Goal: Task Accomplishment & Management: Manage account settings

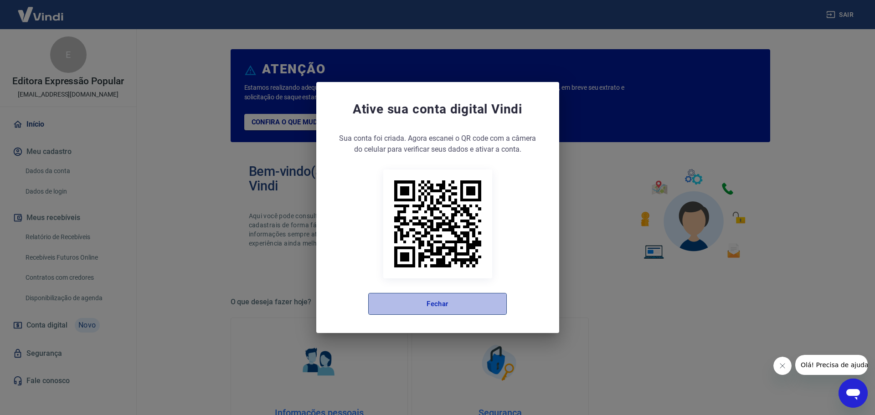
click at [447, 302] on button "Fechar" at bounding box center [437, 304] width 139 height 22
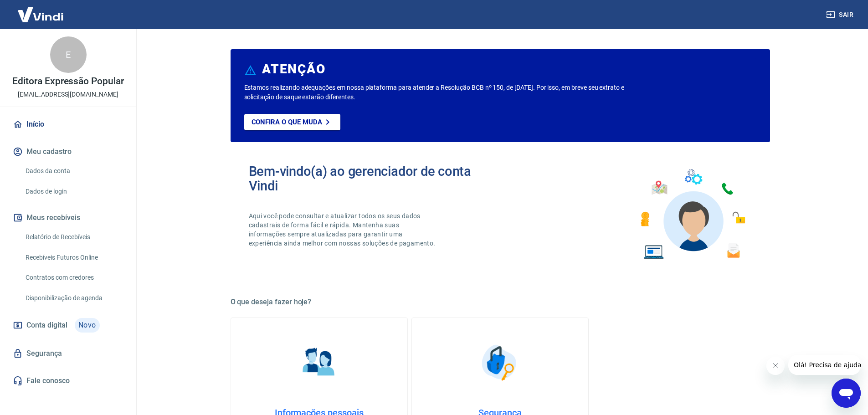
click at [777, 367] on icon "Fechar mensagem da empresa" at bounding box center [775, 365] width 7 height 7
click at [61, 153] on button "Meu cadastro" at bounding box center [68, 152] width 114 height 20
click at [58, 232] on link "Relatório de Recebíveis" at bounding box center [73, 237] width 103 height 19
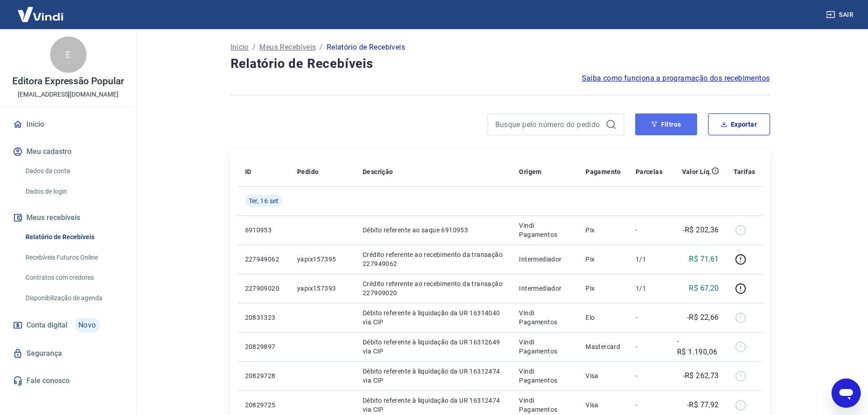
click at [663, 128] on button "Filtros" at bounding box center [666, 124] width 62 height 22
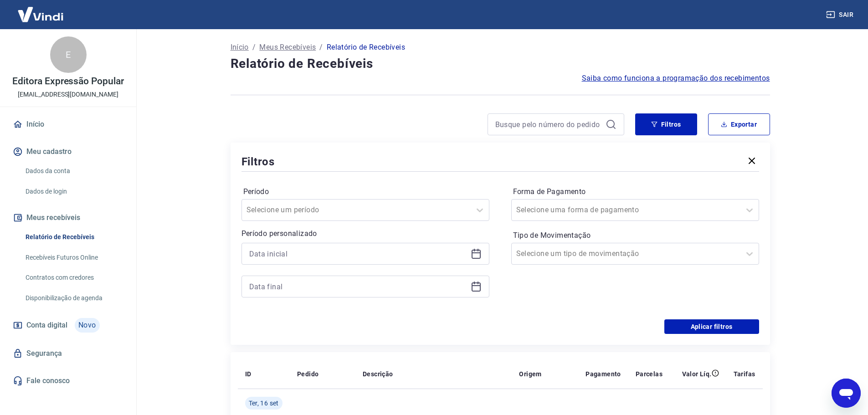
click at [477, 252] on icon at bounding box center [476, 253] width 11 height 11
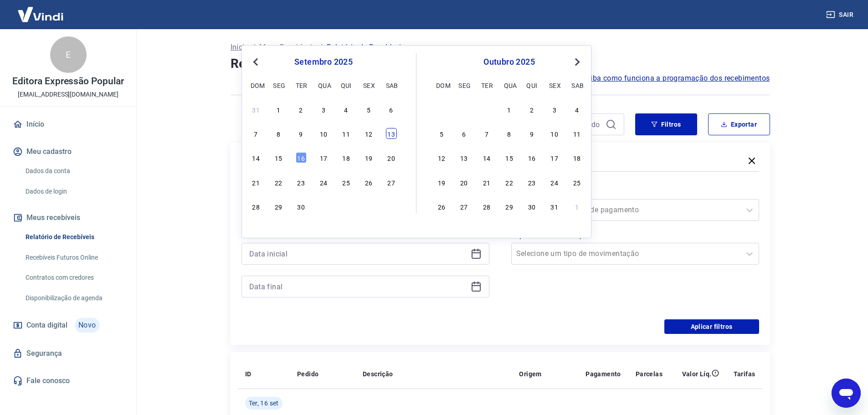
click at [393, 136] on div "13" at bounding box center [391, 133] width 11 height 11
type input "13/09/2025"
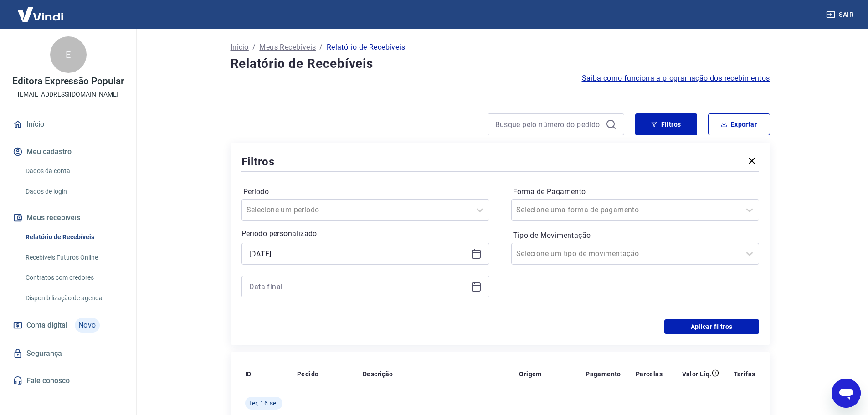
click at [480, 293] on div at bounding box center [366, 287] width 248 height 22
click at [479, 288] on icon at bounding box center [476, 286] width 11 height 11
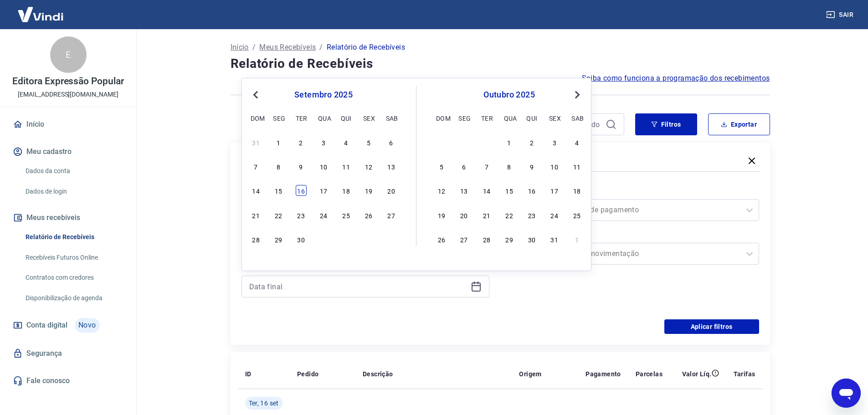
click at [300, 192] on div "16" at bounding box center [301, 190] width 11 height 11
type input "16/09/2025"
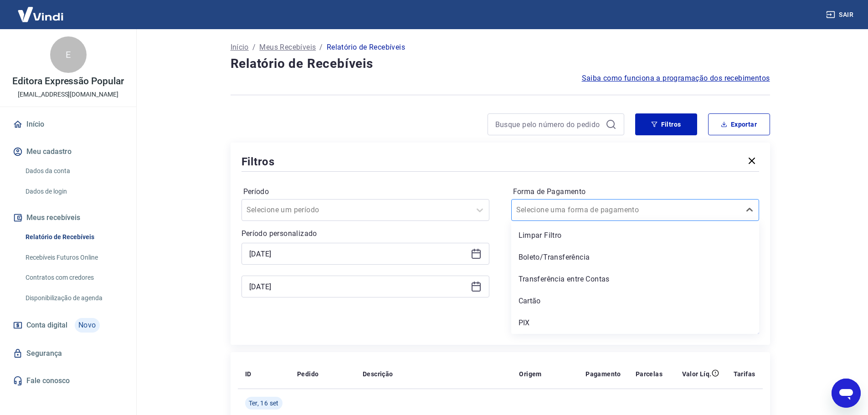
click at [661, 211] on div at bounding box center [626, 210] width 220 height 13
click at [606, 256] on div "Boleto/Transferência" at bounding box center [635, 257] width 248 height 18
click at [803, 267] on main "Início / Meus Recebíveis / Relatório de Recebíveis Relatório de Recebíveis Saib…" at bounding box center [500, 222] width 736 height 386
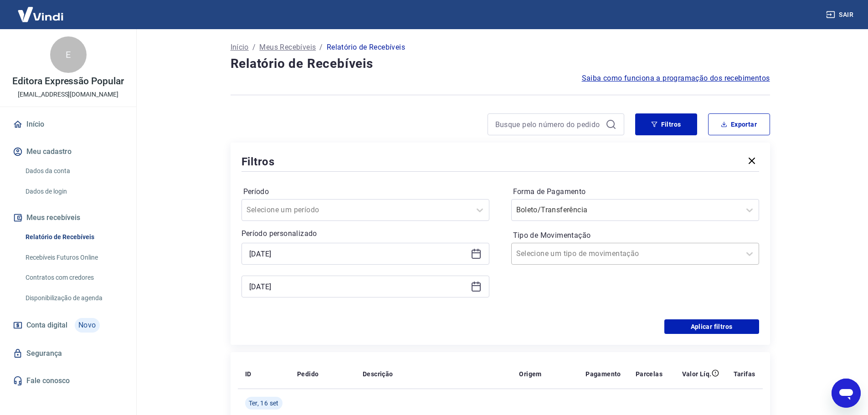
click at [574, 252] on input "Tipo de Movimentação" at bounding box center [562, 253] width 92 height 11
drag, startPoint x: 563, startPoint y: 302, endPoint x: 764, endPoint y: 351, distance: 206.9
click at [563, 301] on div "Entrada" at bounding box center [635, 301] width 248 height 18
click at [795, 300] on main "Início / Meus Recebíveis / Relatório de Recebíveis Relatório de Recebíveis Saib…" at bounding box center [500, 222] width 736 height 386
click at [705, 329] on button "Aplicar filtros" at bounding box center [711, 326] width 95 height 15
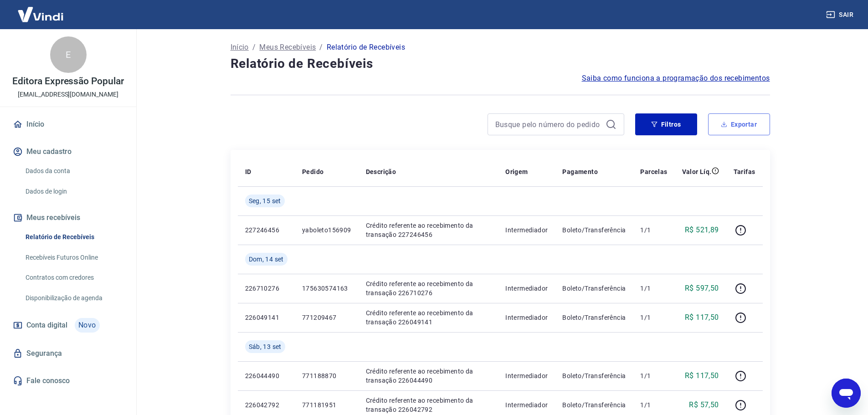
click at [752, 130] on button "Exportar" at bounding box center [739, 124] width 62 height 22
type input "13/09/2025"
type input "16/09/2025"
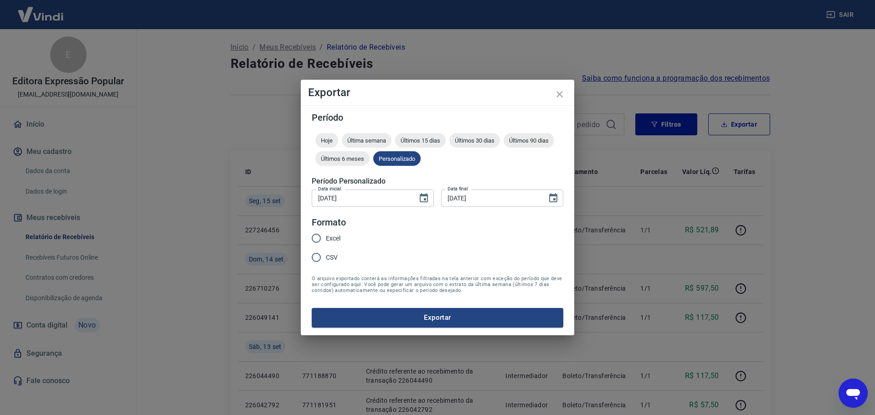
click at [327, 239] on span "Excel" at bounding box center [333, 239] width 15 height 10
click at [326, 239] on input "Excel" at bounding box center [316, 238] width 19 height 19
radio input "true"
click at [461, 319] on button "Exportar" at bounding box center [438, 317] width 252 height 19
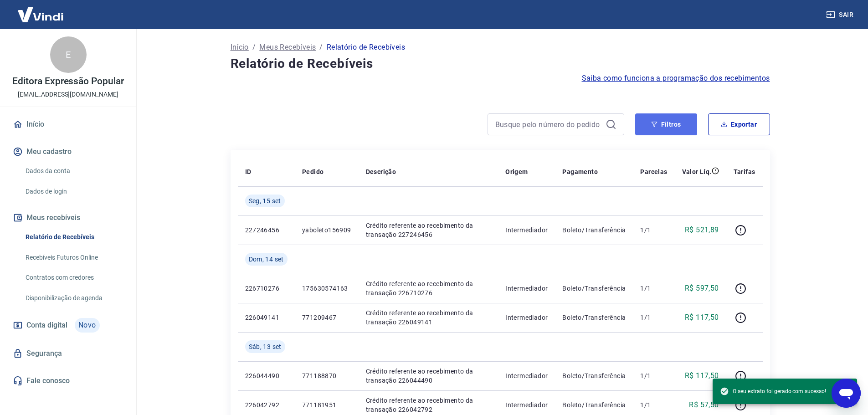
click at [674, 124] on button "Filtros" at bounding box center [666, 124] width 62 height 22
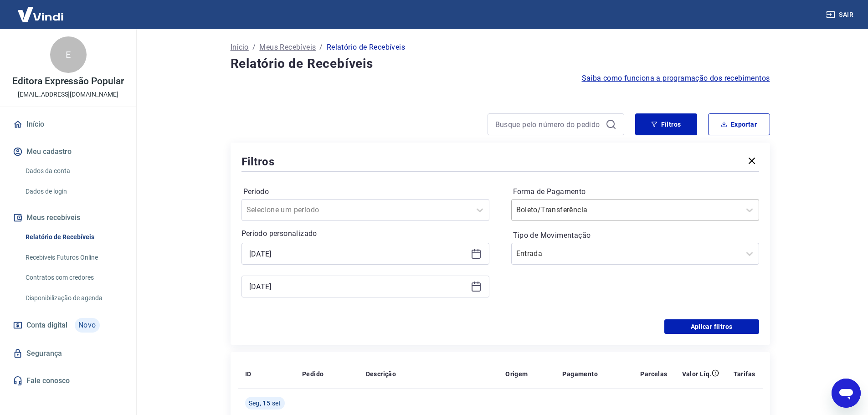
click at [556, 215] on input "Forma de Pagamento" at bounding box center [562, 210] width 92 height 11
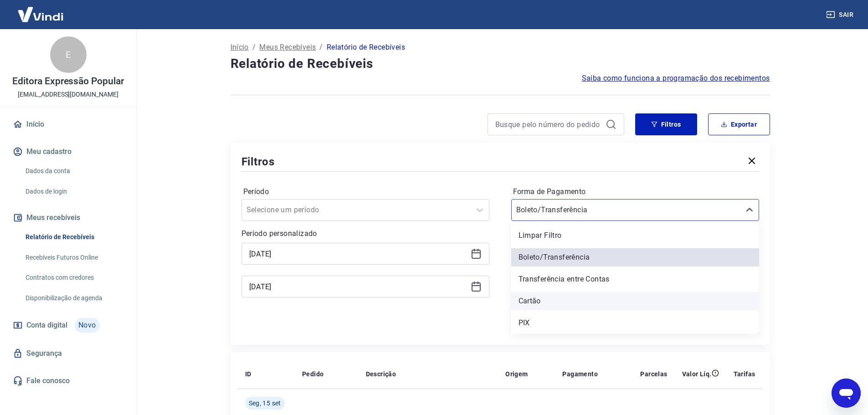
click at [543, 301] on div "Cartão" at bounding box center [635, 301] width 248 height 18
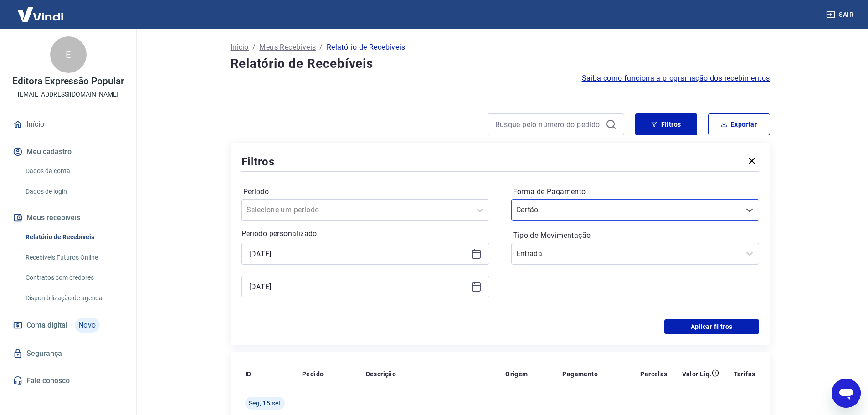
click at [826, 241] on main "Início / Meus Recebíveis / Relatório de Recebíveis Relatório de Recebíveis Saib…" at bounding box center [500, 222] width 736 height 386
click at [724, 328] on button "Aplicar filtros" at bounding box center [711, 326] width 95 height 15
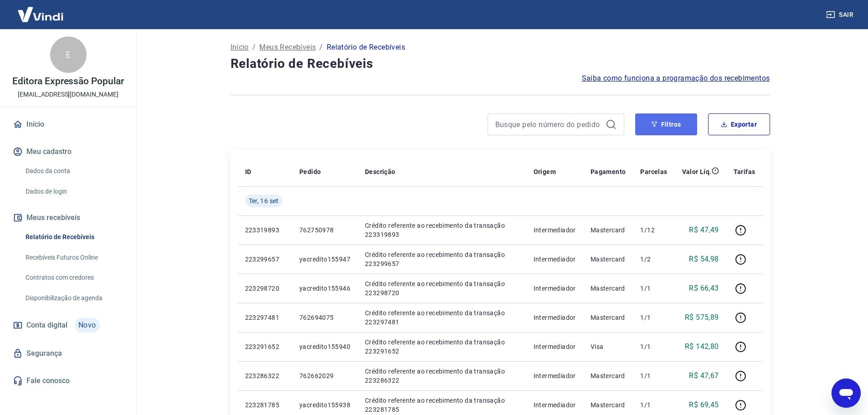
click at [687, 116] on button "Filtros" at bounding box center [666, 124] width 62 height 22
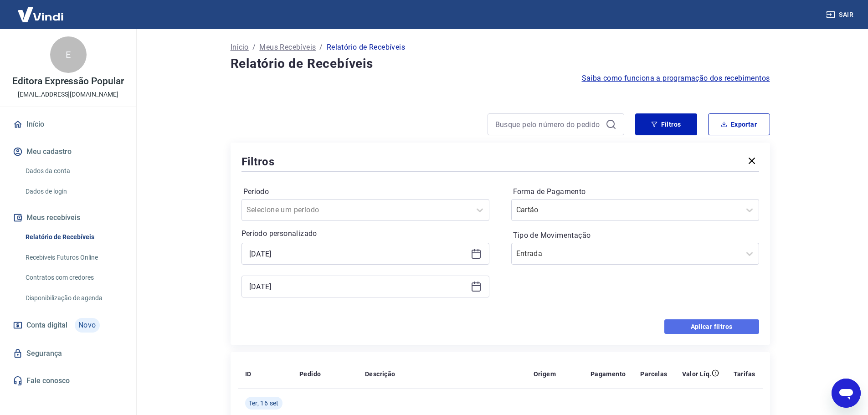
click at [741, 327] on button "Aplicar filtros" at bounding box center [711, 326] width 95 height 15
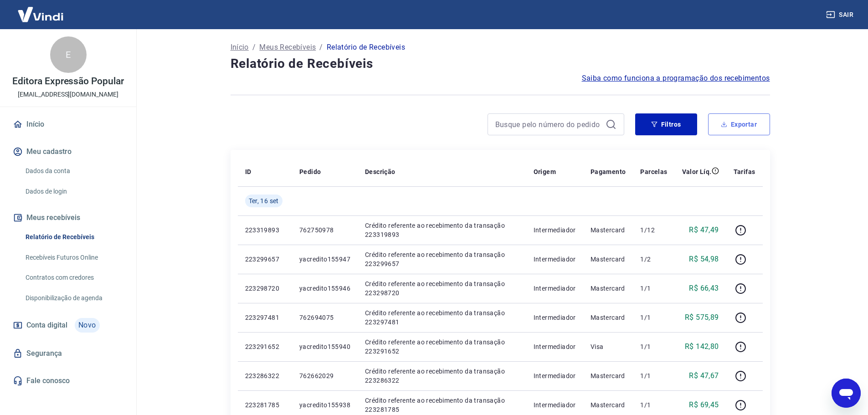
click at [765, 122] on button "Exportar" at bounding box center [739, 124] width 62 height 22
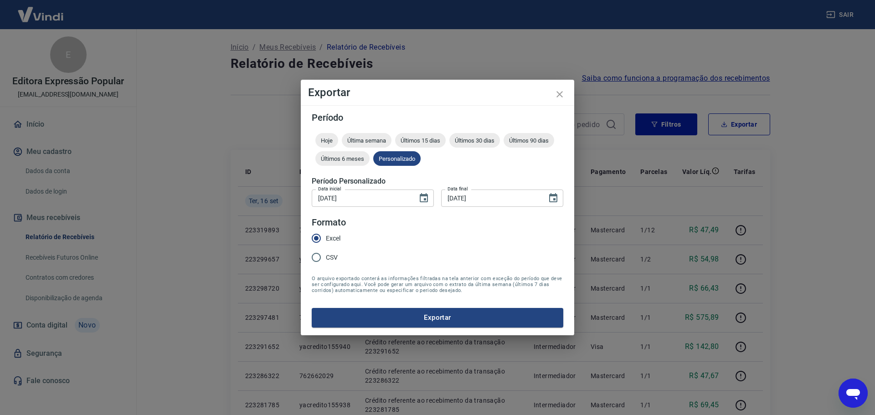
click at [412, 303] on form "Período Hoje Última semana Últimos 15 dias Últimos 30 dias Últimos 90 dias Últi…" at bounding box center [438, 220] width 252 height 214
click at [422, 322] on button "Exportar" at bounding box center [438, 317] width 252 height 19
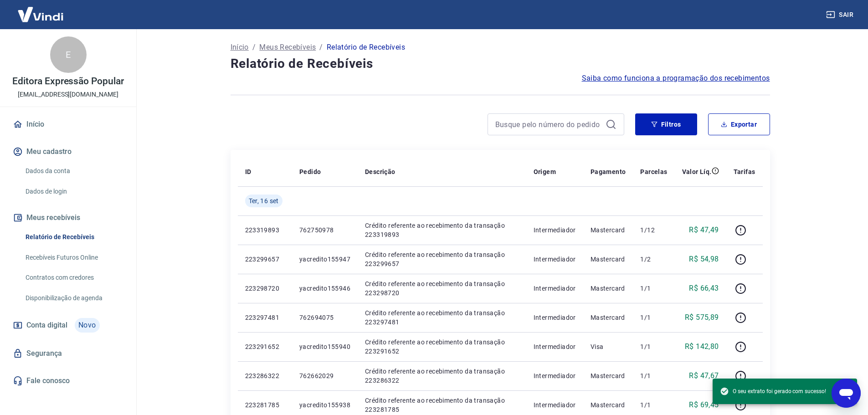
click at [43, 115] on link "Início" at bounding box center [68, 124] width 114 height 20
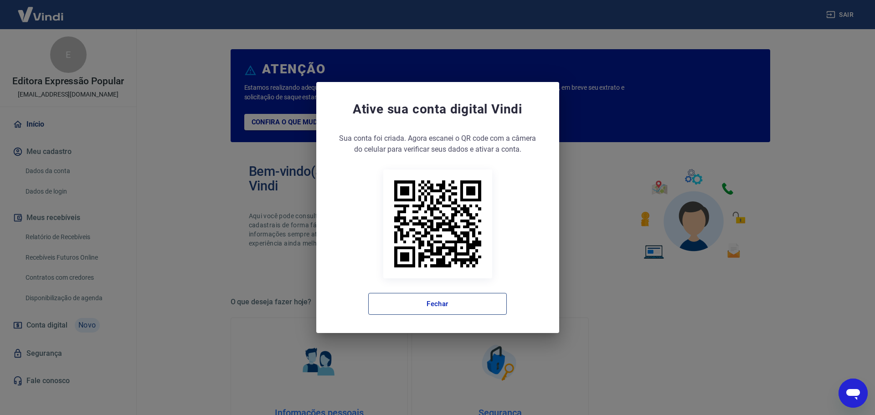
click at [447, 303] on button "Fechar" at bounding box center [437, 304] width 139 height 22
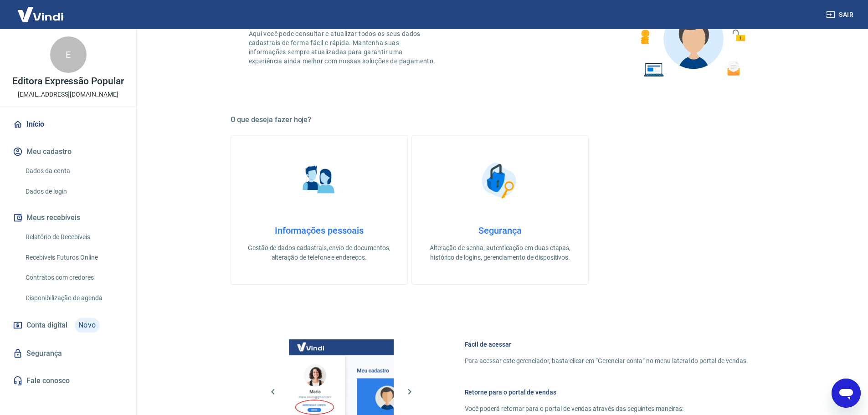
scroll to position [390, 0]
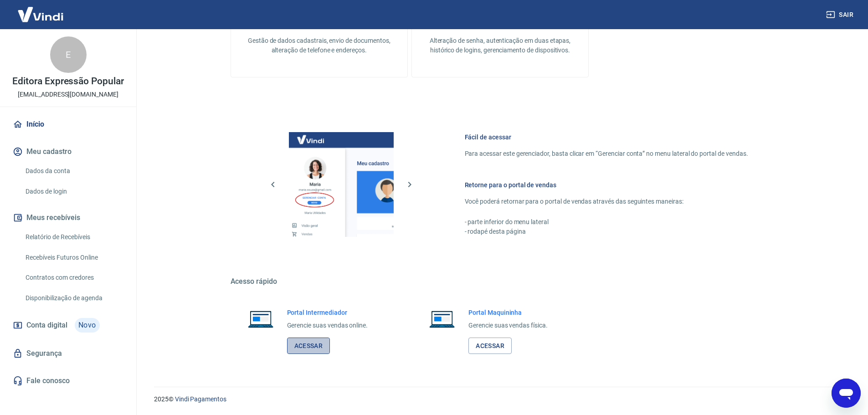
click at [311, 343] on link "Acessar" at bounding box center [308, 346] width 43 height 17
